Goal: Information Seeking & Learning: Check status

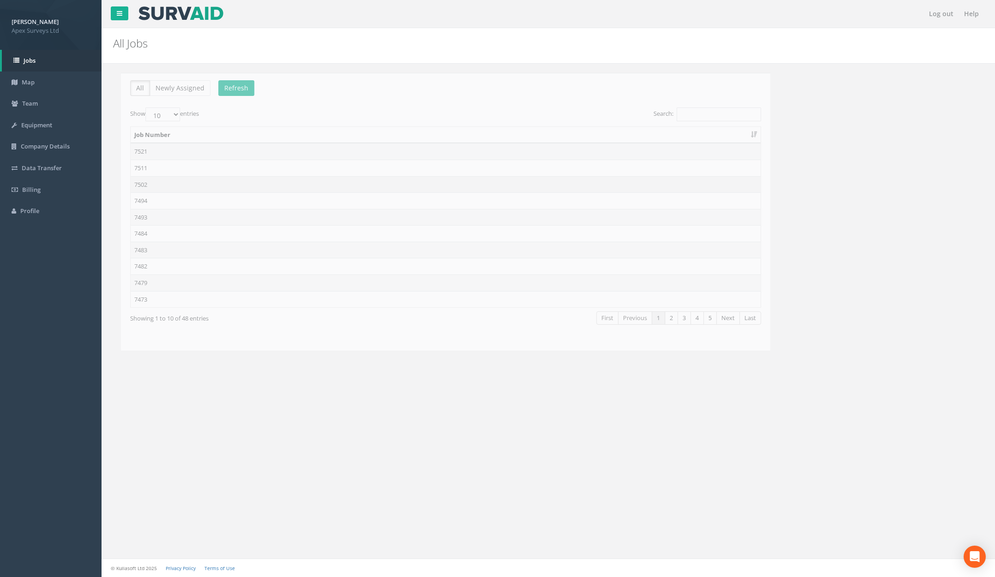
click at [152, 176] on td "7502" at bounding box center [438, 184] width 630 height 17
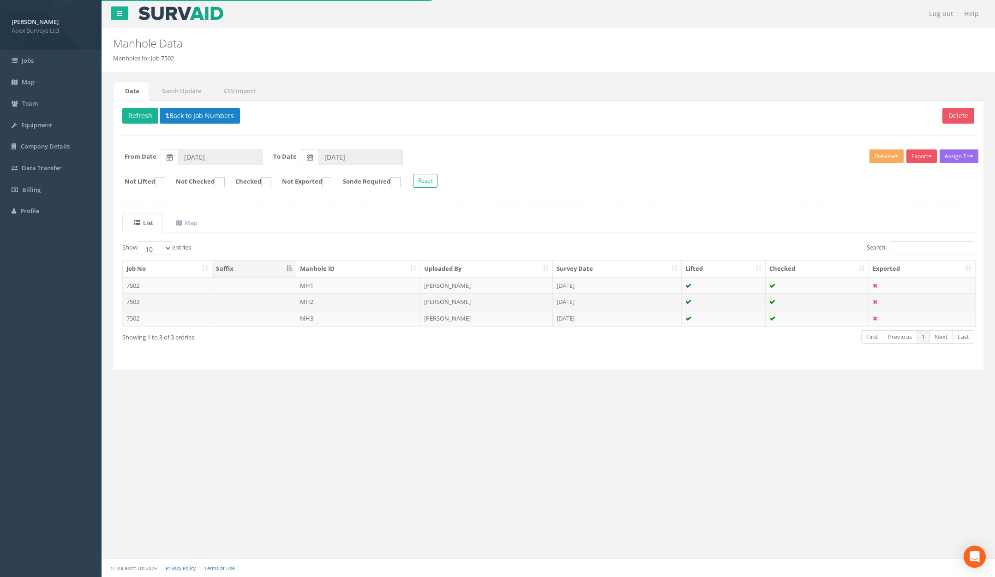
click at [334, 296] on td "MH2" at bounding box center [358, 301] width 125 height 17
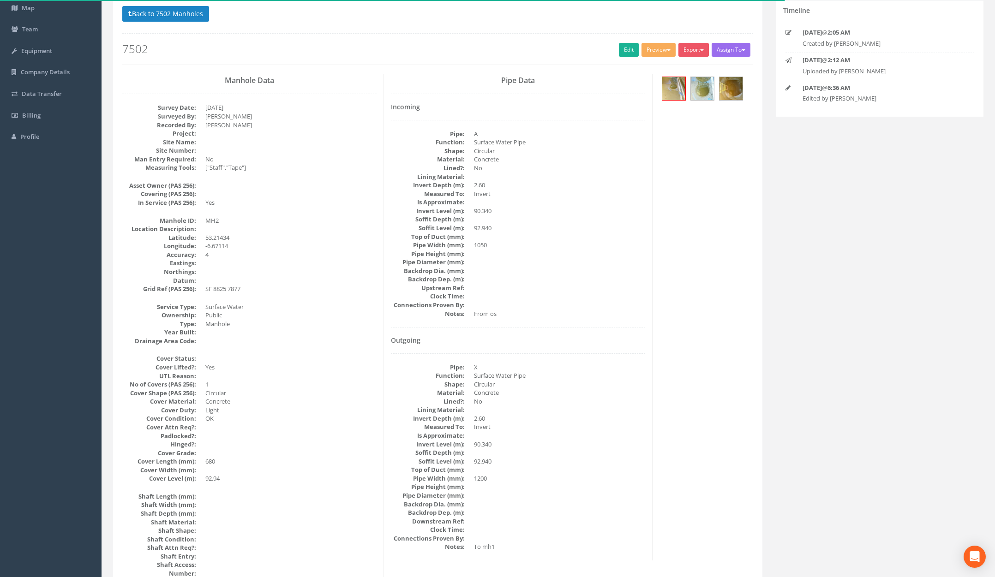
scroll to position [75, 0]
click at [183, 17] on button "Back to 7502 Manholes" at bounding box center [165, 13] width 87 height 16
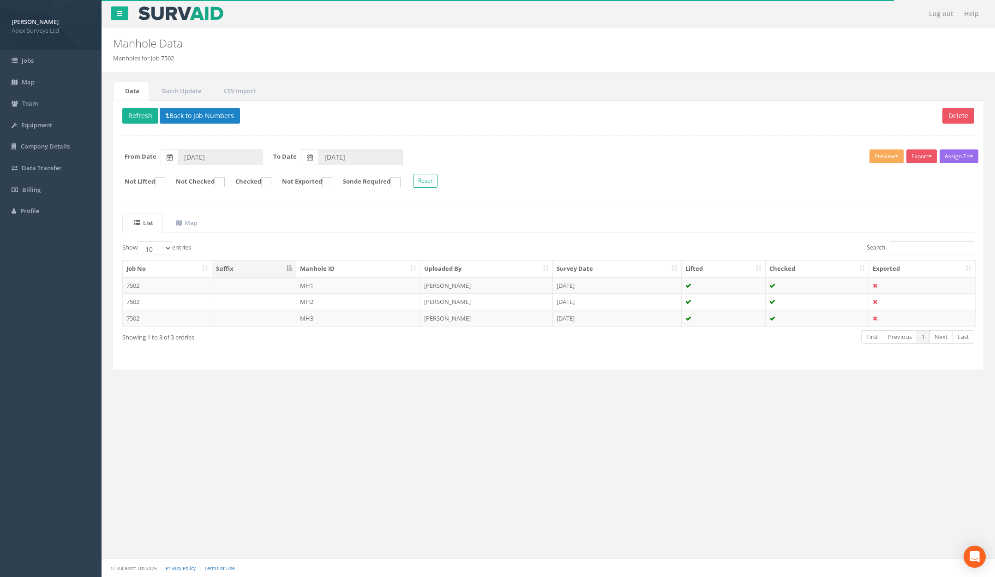
scroll to position [0, 0]
click at [224, 118] on button "Back to Job Numbers" at bounding box center [200, 116] width 80 height 16
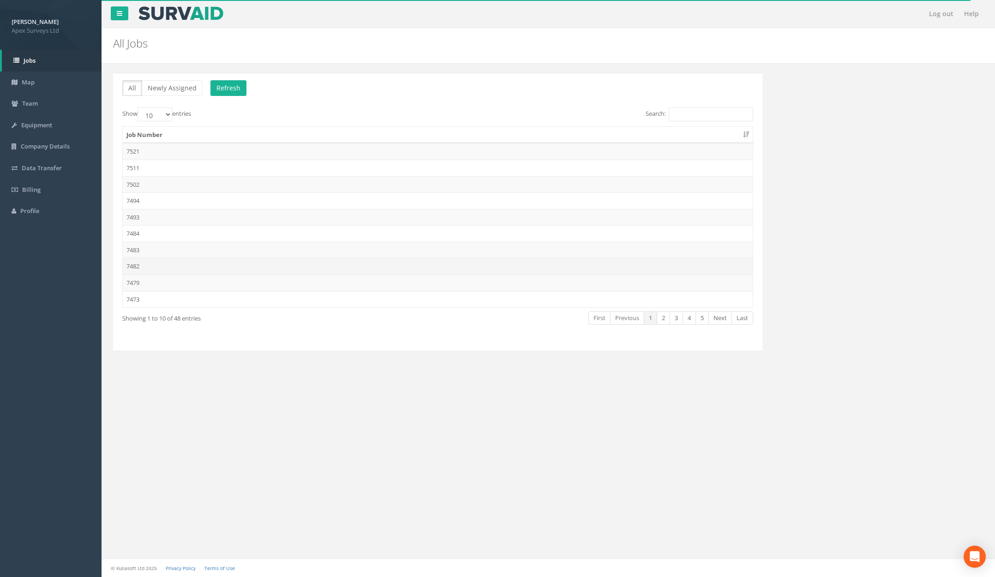
click at [240, 264] on td "7482" at bounding box center [438, 266] width 630 height 17
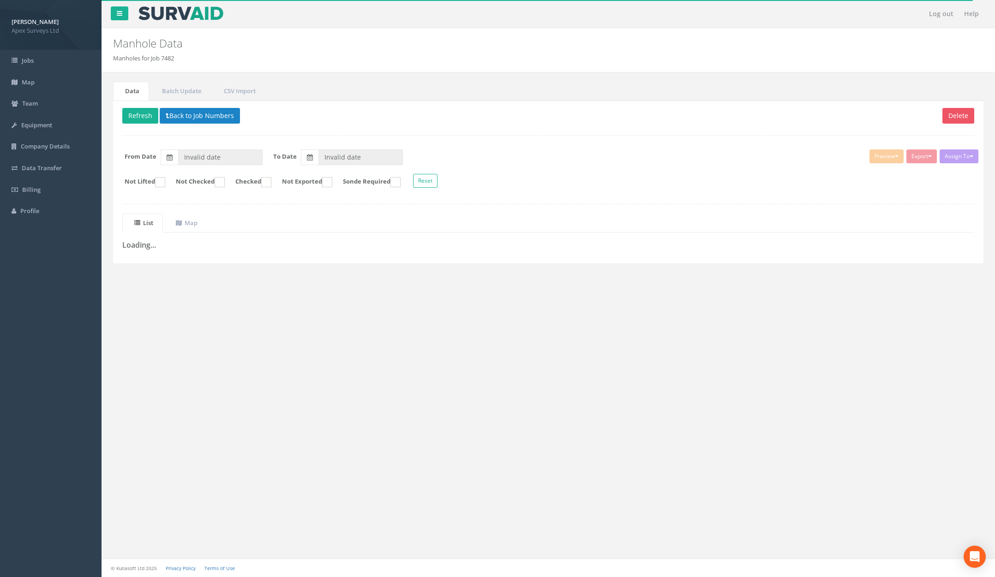
type input "[DATE]"
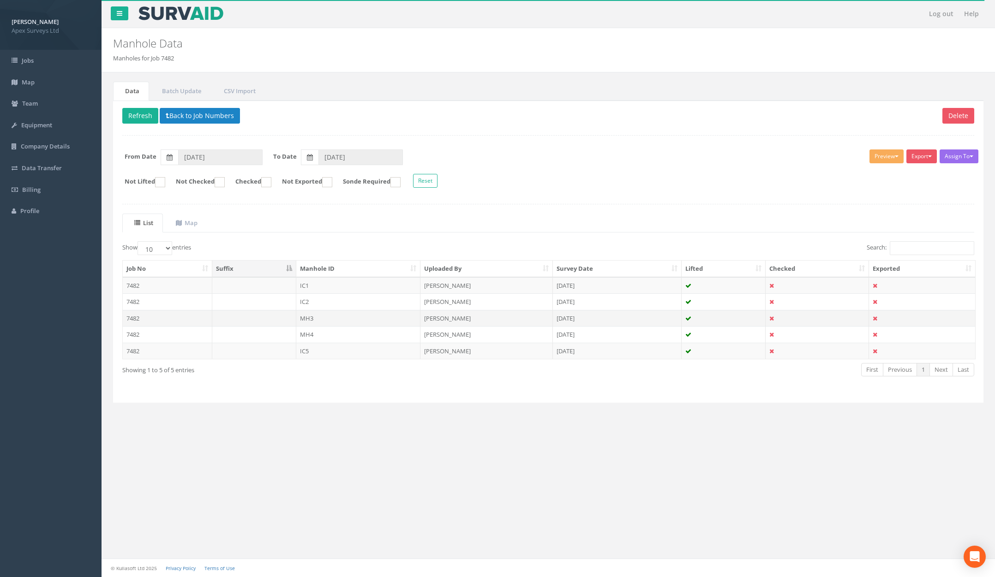
click at [253, 318] on td at bounding box center [254, 318] width 84 height 17
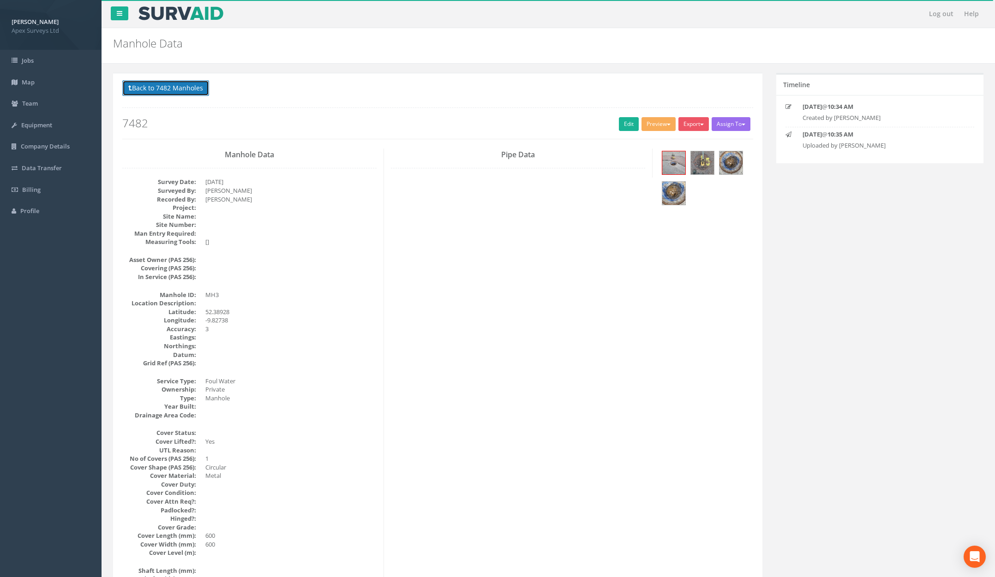
click at [186, 91] on button "Back to 7482 Manholes" at bounding box center [165, 88] width 87 height 16
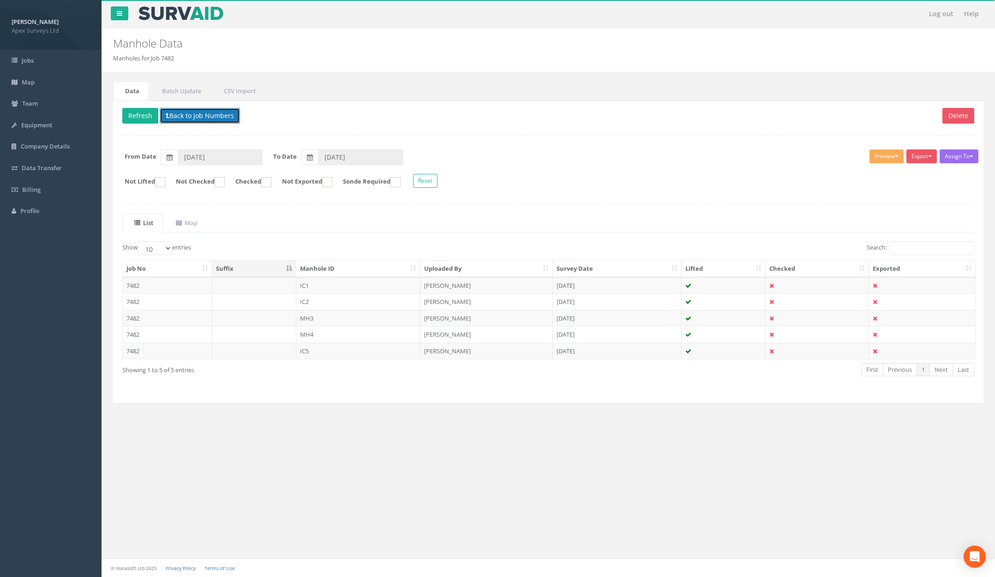
click at [202, 118] on button "Back to Job Numbers" at bounding box center [200, 116] width 80 height 16
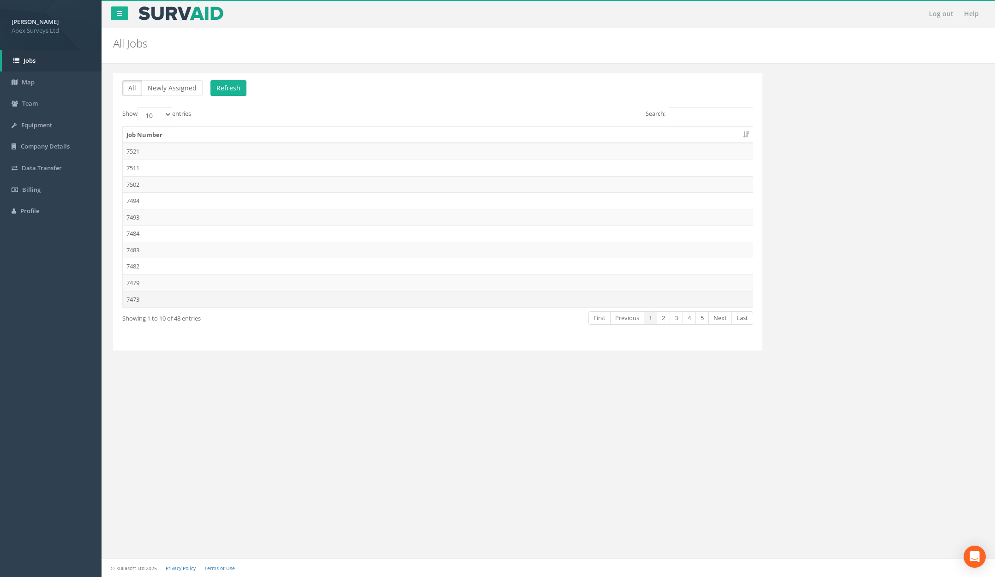
click at [496, 301] on td "7473" at bounding box center [438, 299] width 630 height 17
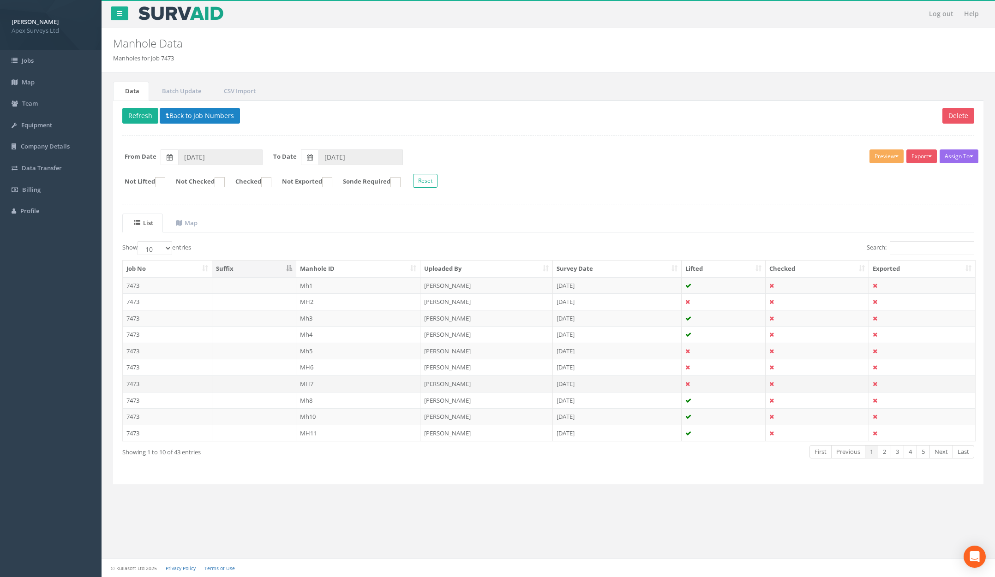
click at [359, 383] on td "MH7" at bounding box center [358, 384] width 125 height 17
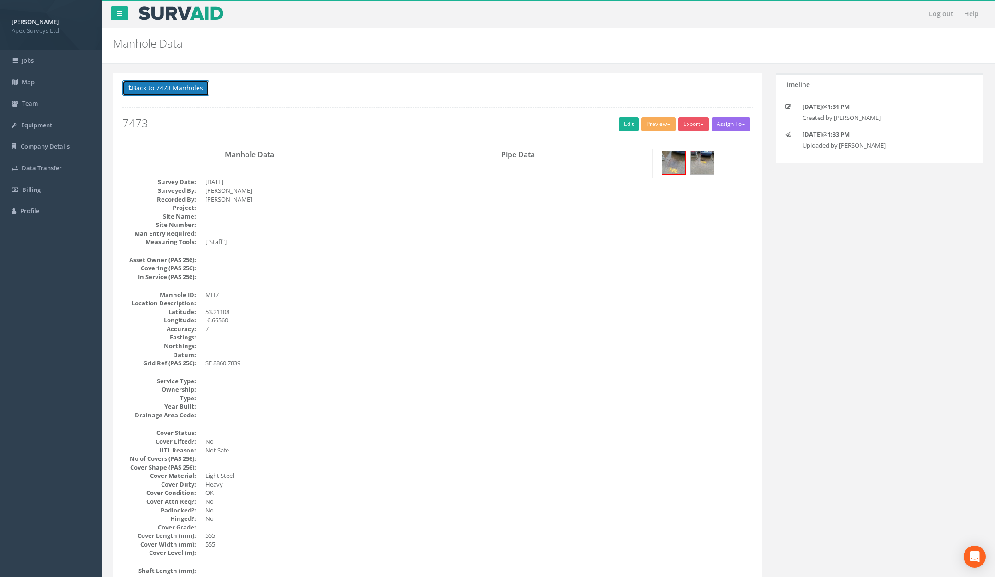
click at [166, 90] on button "Back to 7473 Manholes" at bounding box center [165, 88] width 87 height 16
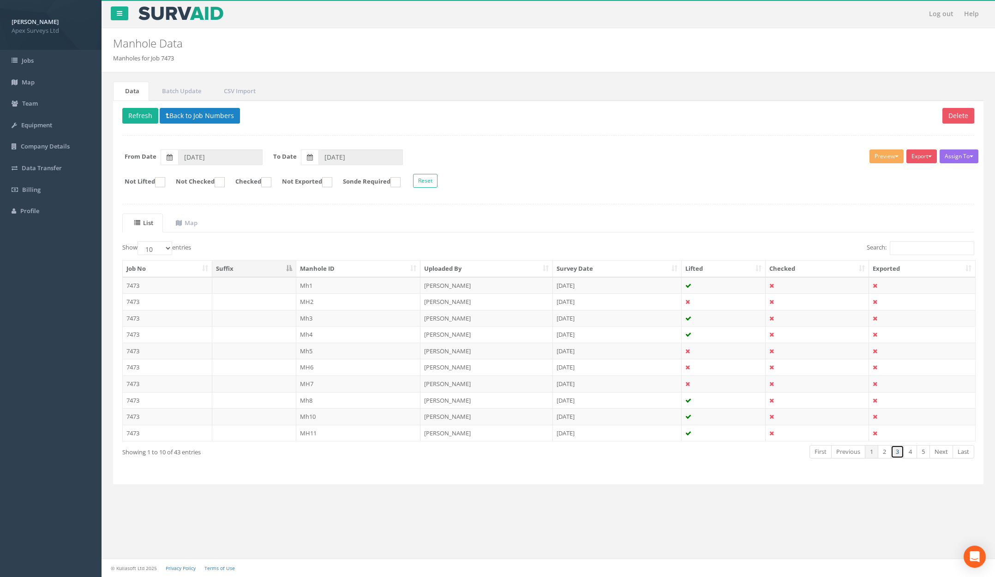
click at [893, 452] on link "3" at bounding box center [897, 451] width 13 height 13
click at [471, 407] on td "[PERSON_NAME]" at bounding box center [486, 400] width 132 height 17
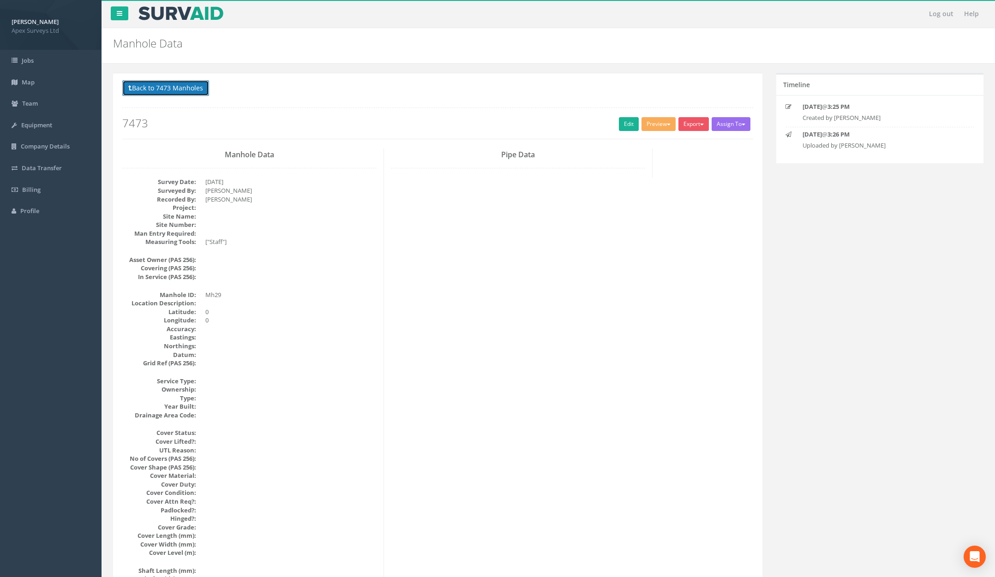
click at [190, 93] on button "Back to 7473 Manholes" at bounding box center [165, 88] width 87 height 16
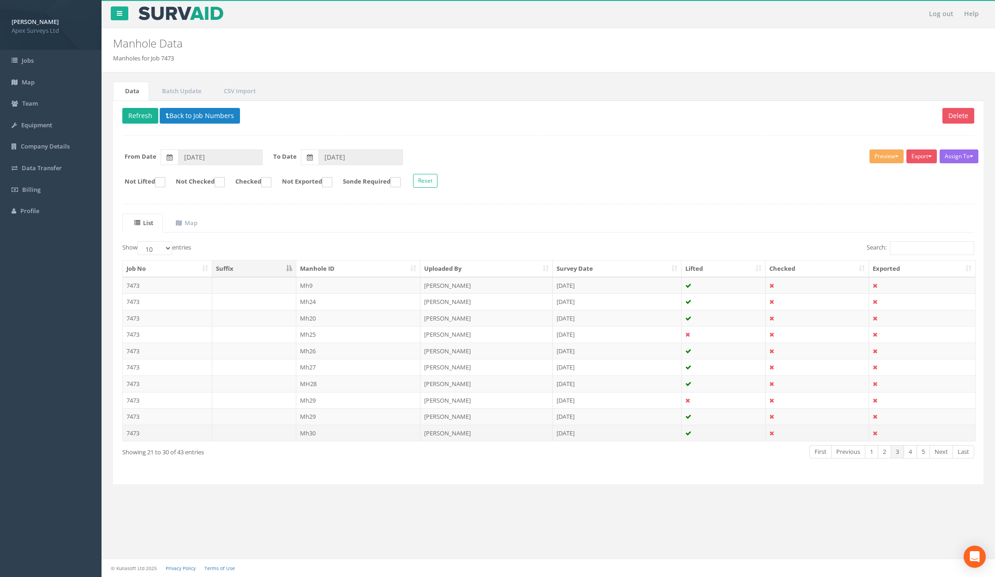
click at [395, 435] on td "Mh30" at bounding box center [358, 433] width 125 height 17
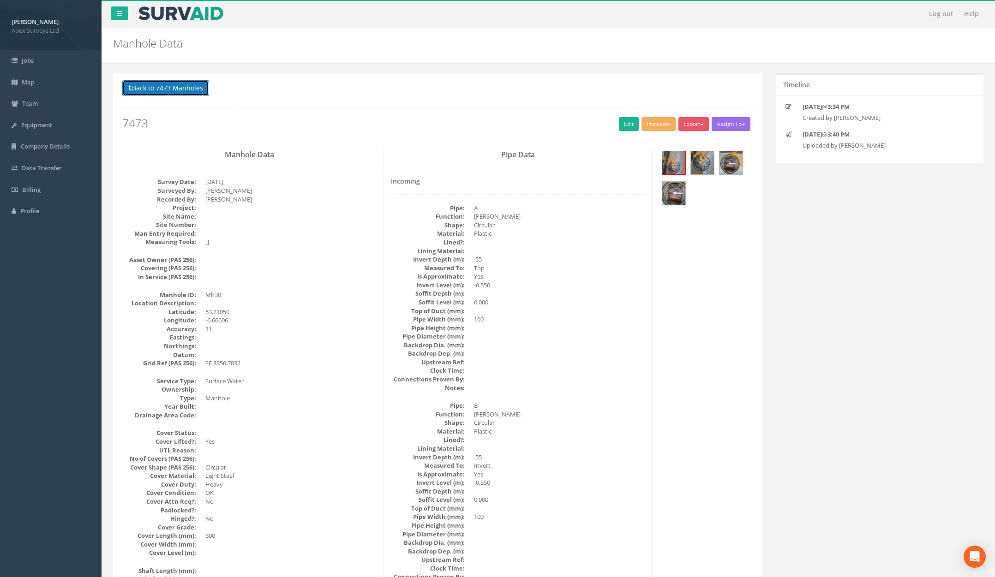
click at [167, 90] on button "Back to 7473 Manholes" at bounding box center [165, 88] width 87 height 16
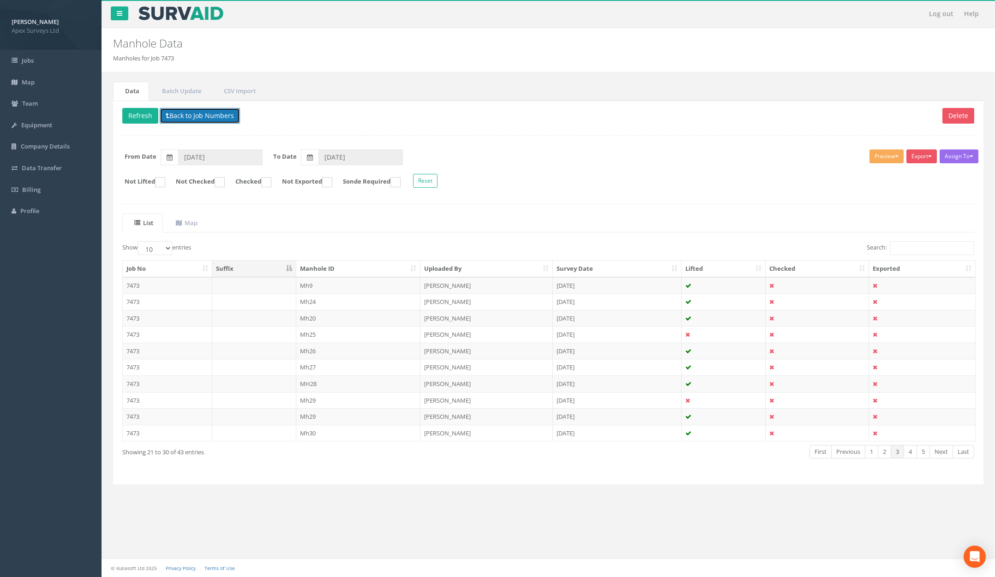
click at [217, 120] on button "Back to Job Numbers" at bounding box center [200, 116] width 80 height 16
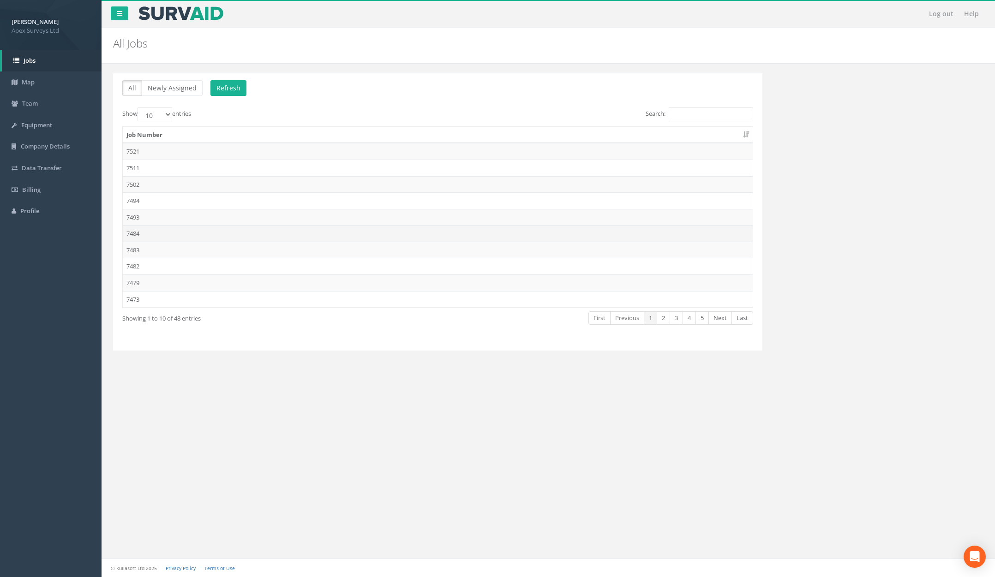
click at [221, 238] on td "7484" at bounding box center [438, 233] width 630 height 17
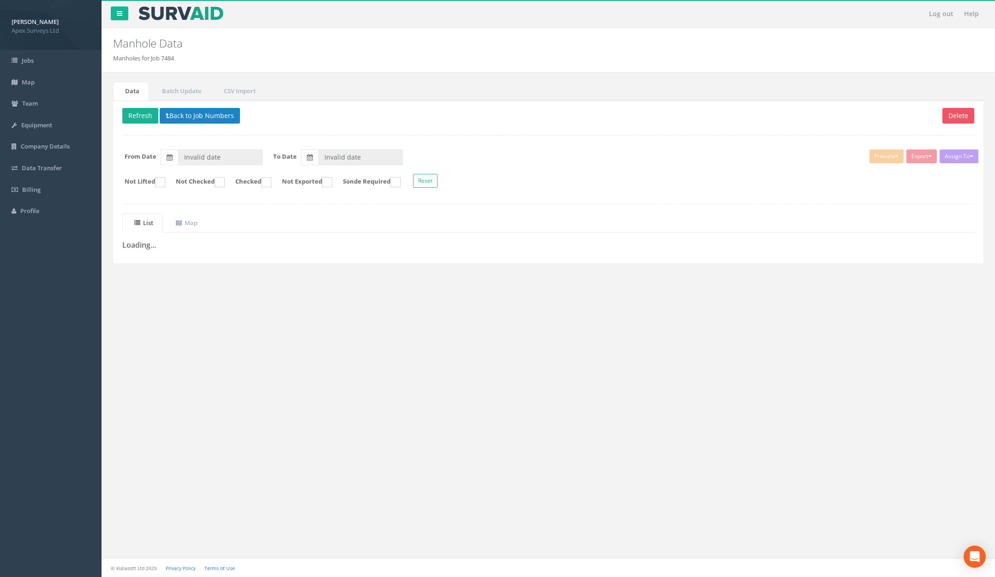
type input "[DATE]"
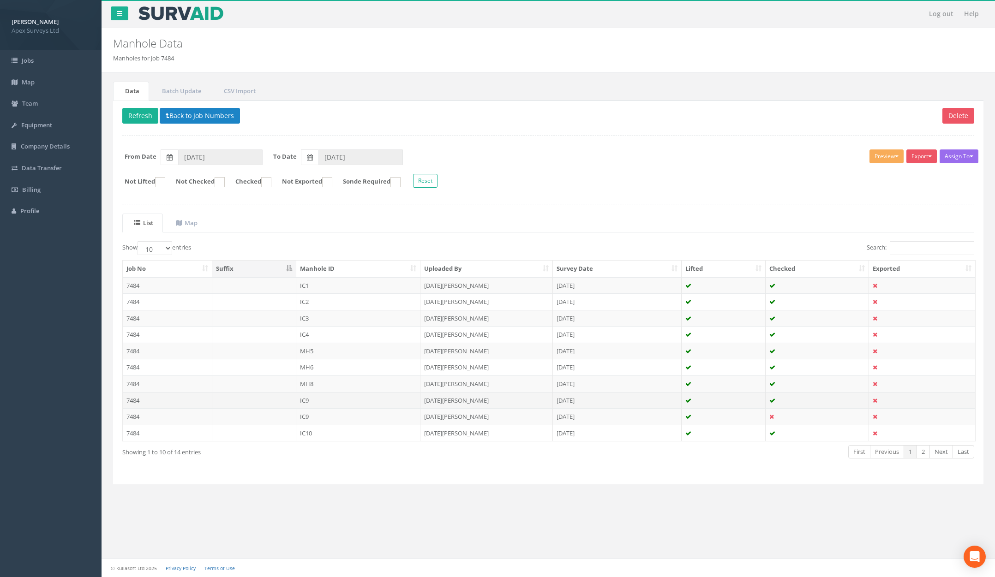
click at [372, 398] on td "IC9" at bounding box center [358, 400] width 125 height 17
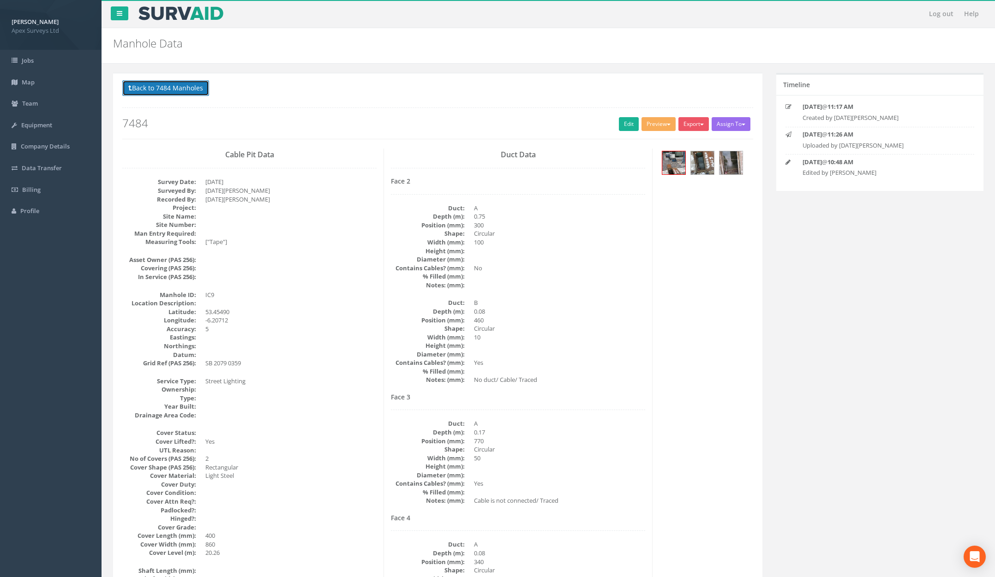
click at [182, 86] on button "Back to 7484 Manholes" at bounding box center [165, 88] width 87 height 16
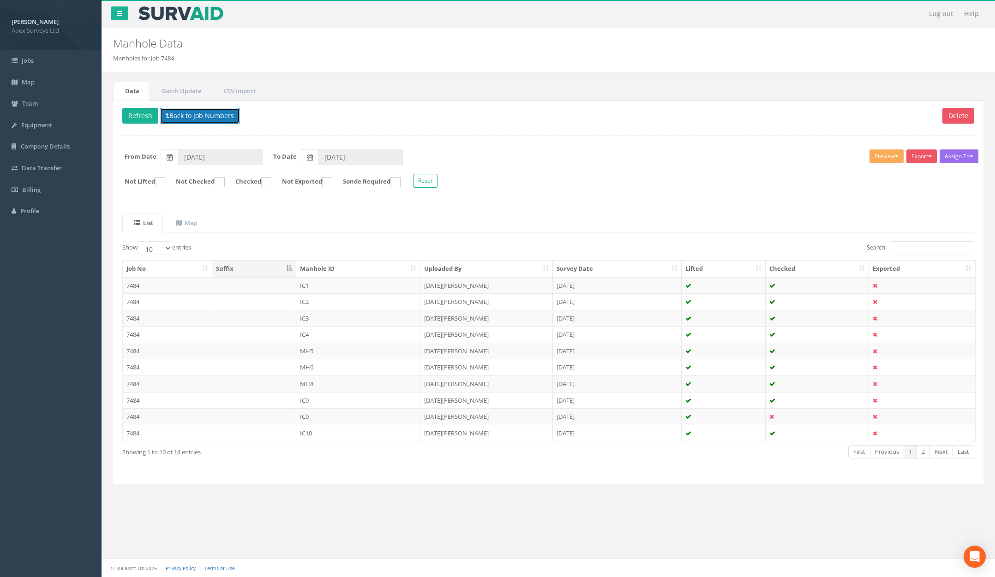
click at [207, 119] on button "Back to Job Numbers" at bounding box center [200, 116] width 80 height 16
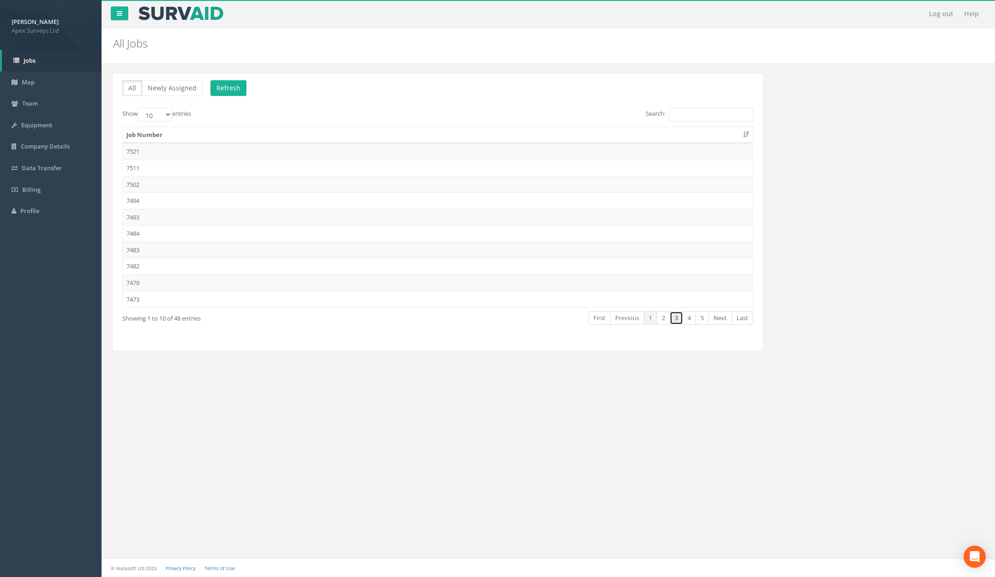
click at [674, 320] on link "3" at bounding box center [676, 317] width 13 height 13
click at [524, 290] on td "7442" at bounding box center [438, 283] width 630 height 17
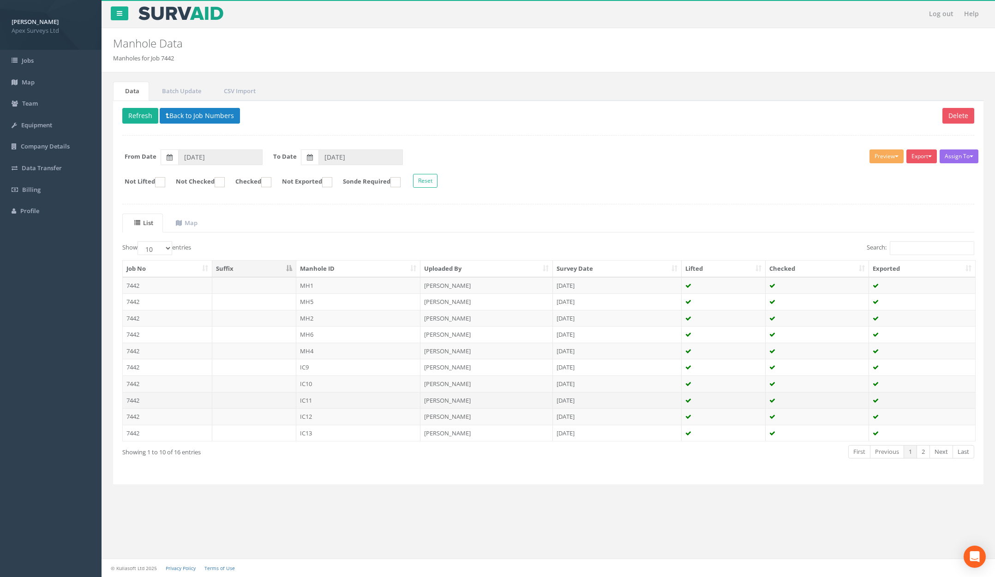
click at [518, 397] on td "[PERSON_NAME]" at bounding box center [486, 400] width 132 height 17
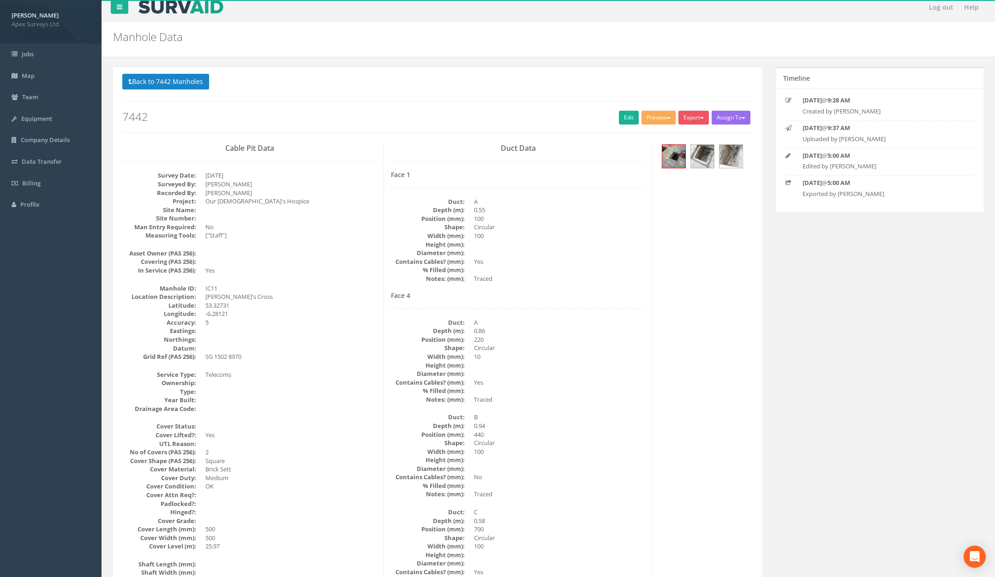
scroll to position [4, 0]
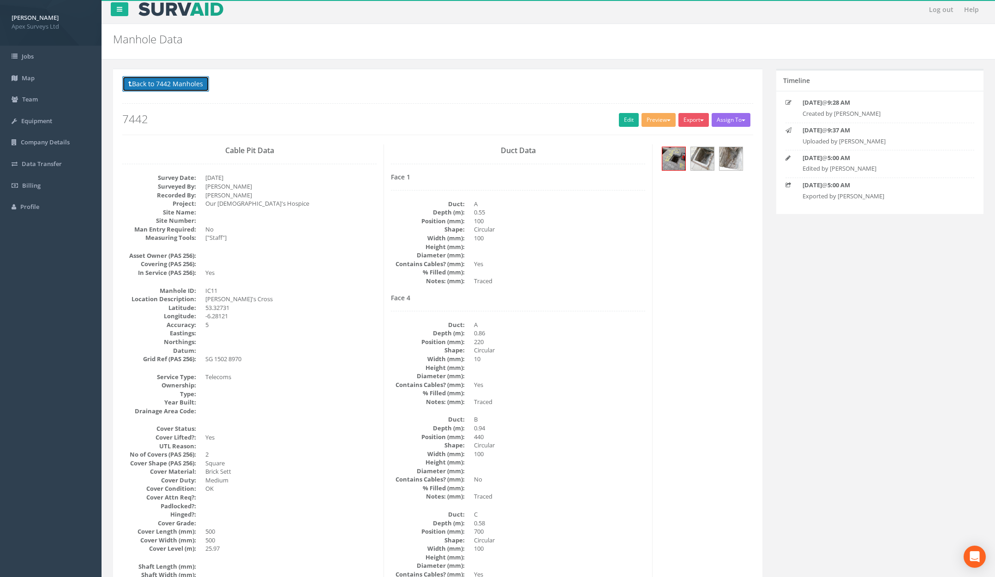
click at [196, 90] on button "Back to 7442 Manholes" at bounding box center [165, 84] width 87 height 16
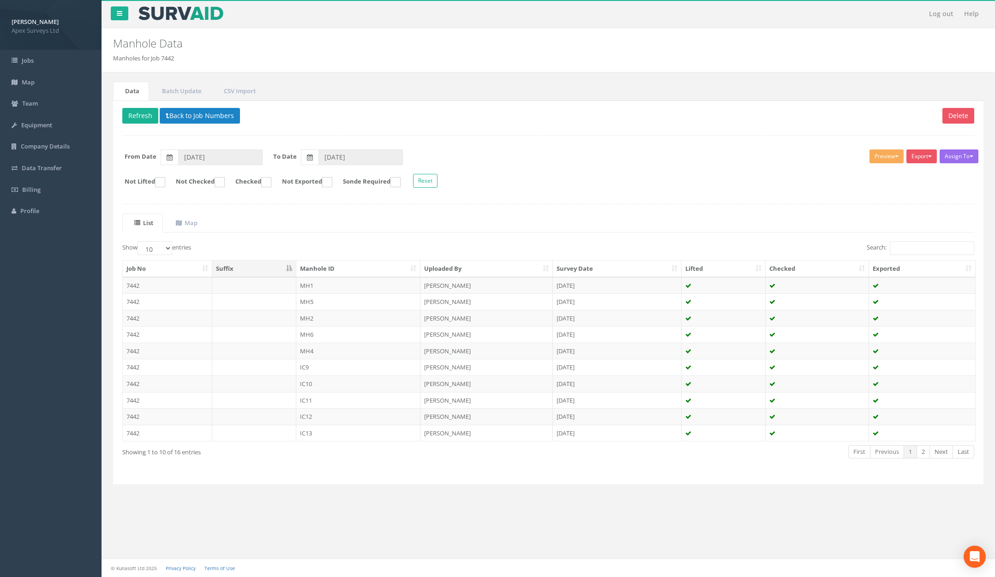
scroll to position [0, 0]
click at [225, 305] on td at bounding box center [254, 301] width 84 height 17
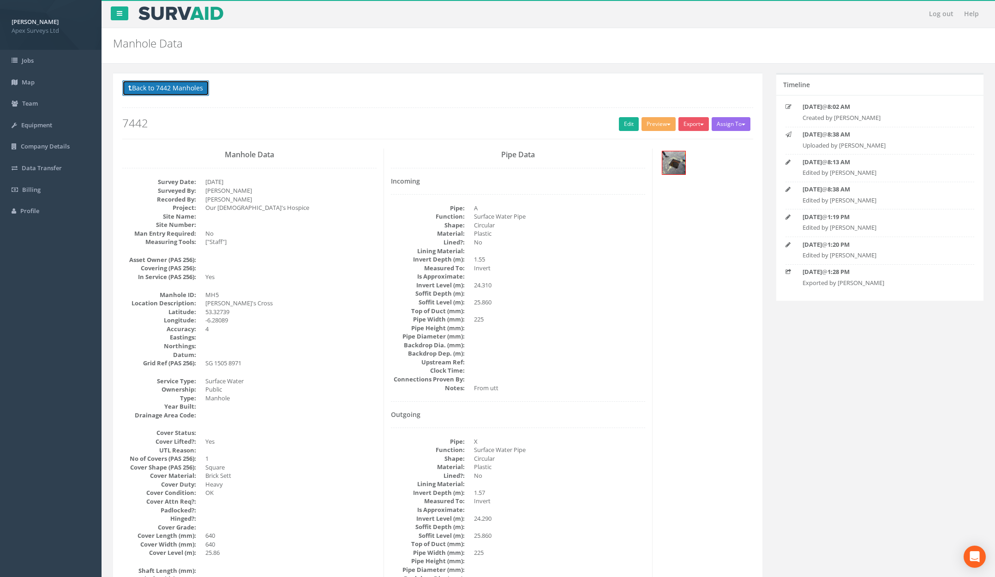
click at [182, 88] on button "Back to 7442 Manholes" at bounding box center [165, 88] width 87 height 16
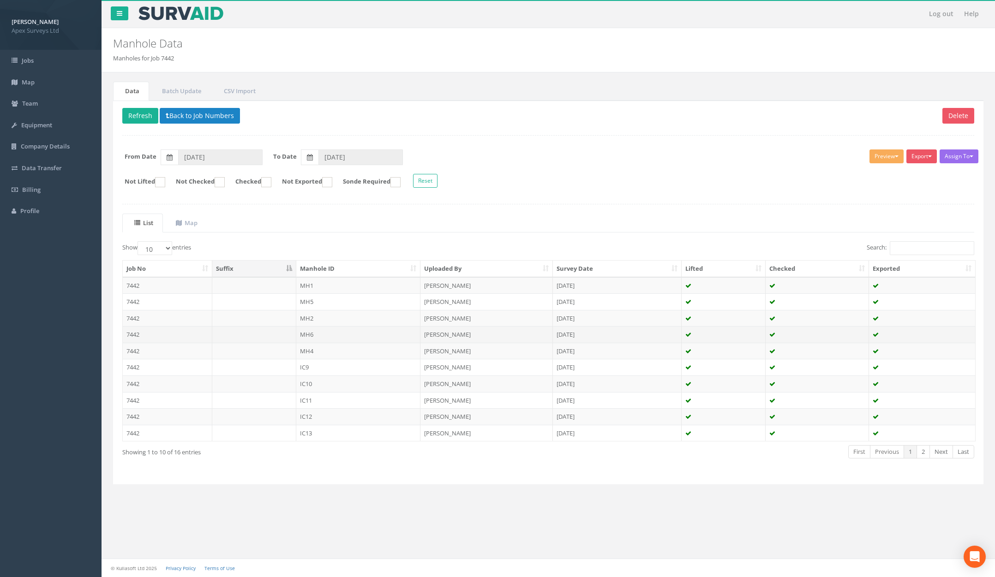
click at [342, 328] on td "MH6" at bounding box center [358, 334] width 125 height 17
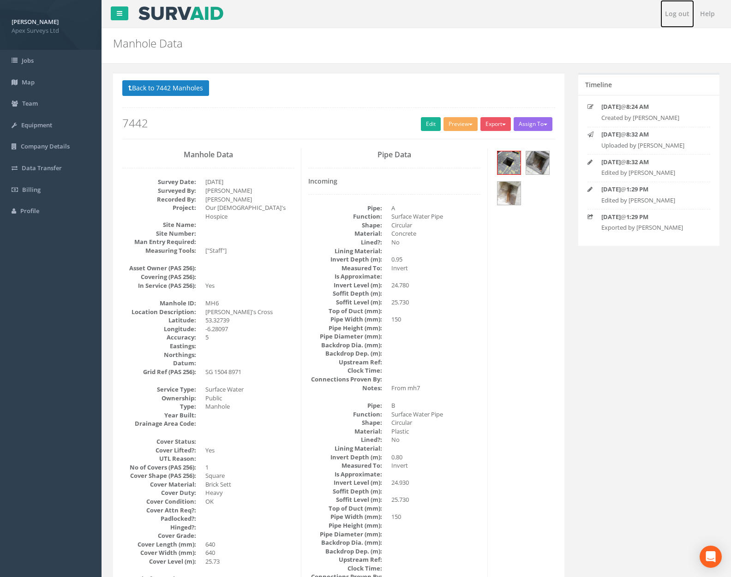
click at [675, 17] on link "Log out" at bounding box center [677, 14] width 34 height 28
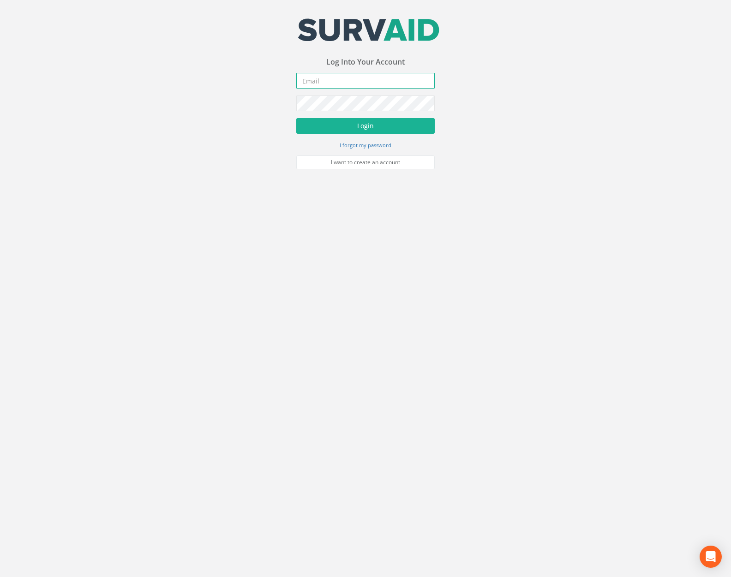
click at [348, 84] on input "email" at bounding box center [365, 81] width 138 height 16
type input "a@[DOMAIN_NAME]"
click at [296, 118] on button "Login" at bounding box center [365, 126] width 138 height 16
